Goal: Entertainment & Leisure: Consume media (video, audio)

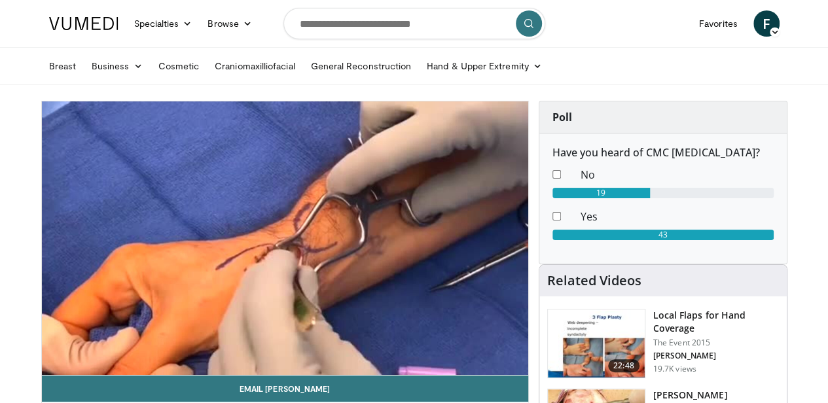
drag, startPoint x: 528, startPoint y: 384, endPoint x: 470, endPoint y: 444, distance: 83.4
click at [470, 403] on html "Specialties Adult & Family Medicine Allergy, [MEDICAL_DATA], Immunology Anesthe…" at bounding box center [414, 201] width 828 height 403
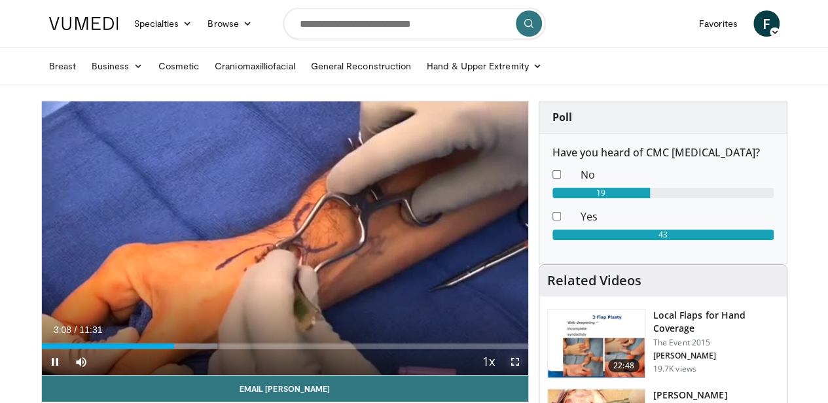
click at [525, 375] on span "Video Player" at bounding box center [515, 362] width 26 height 26
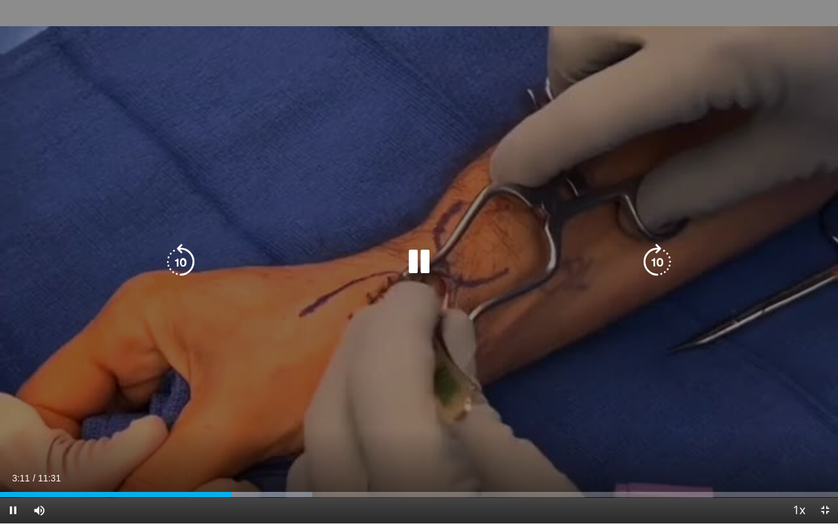
click at [583, 356] on div "10 seconds Tap to unmute" at bounding box center [419, 261] width 838 height 523
